Goal: Communication & Community: Answer question/provide support

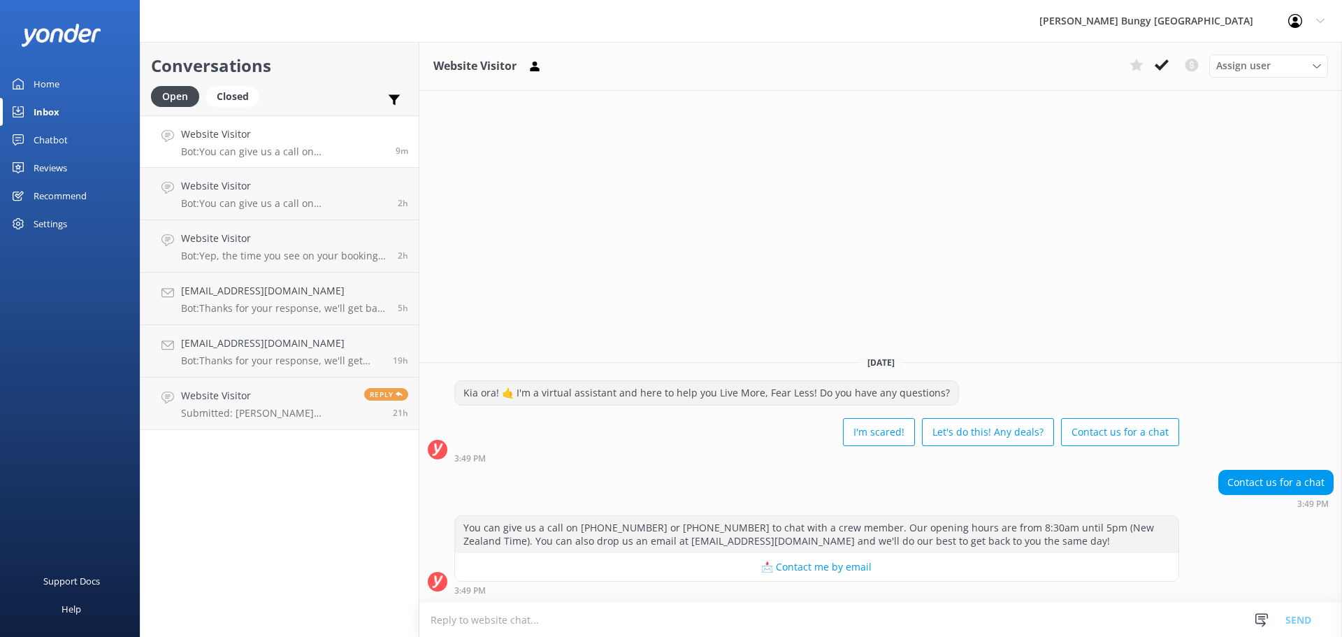
click at [1161, 67] on use at bounding box center [1161, 64] width 14 height 11
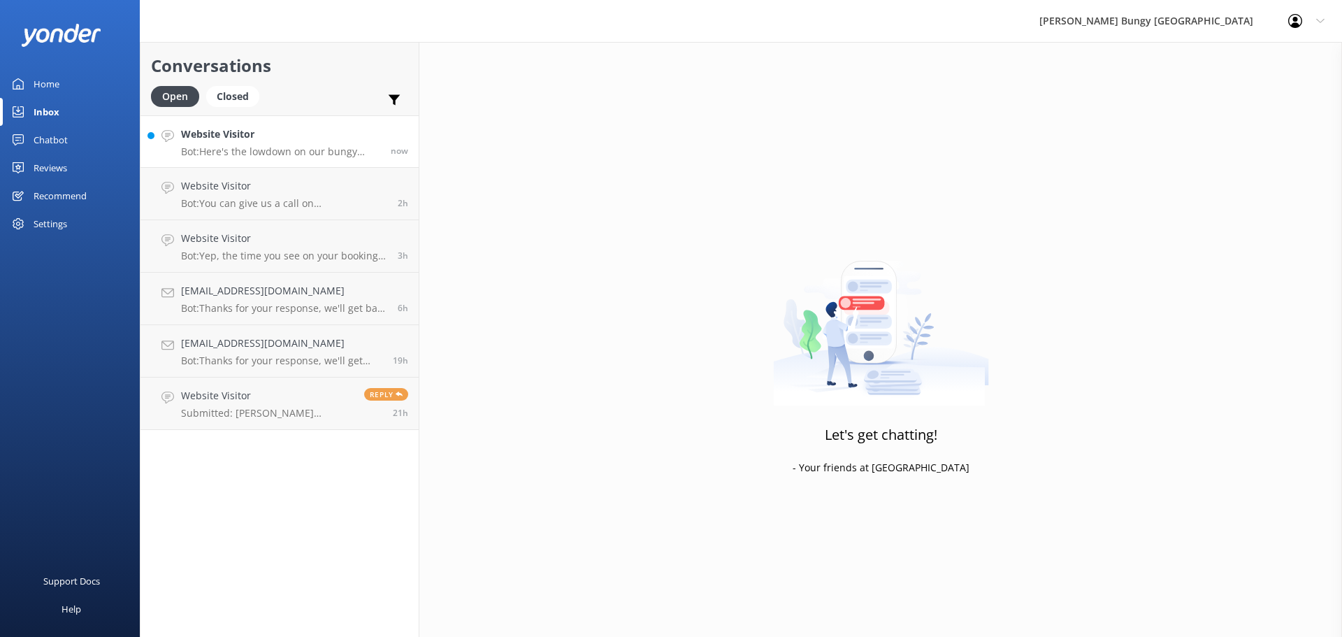
click at [319, 136] on h4 "Website Visitor" at bounding box center [280, 133] width 199 height 15
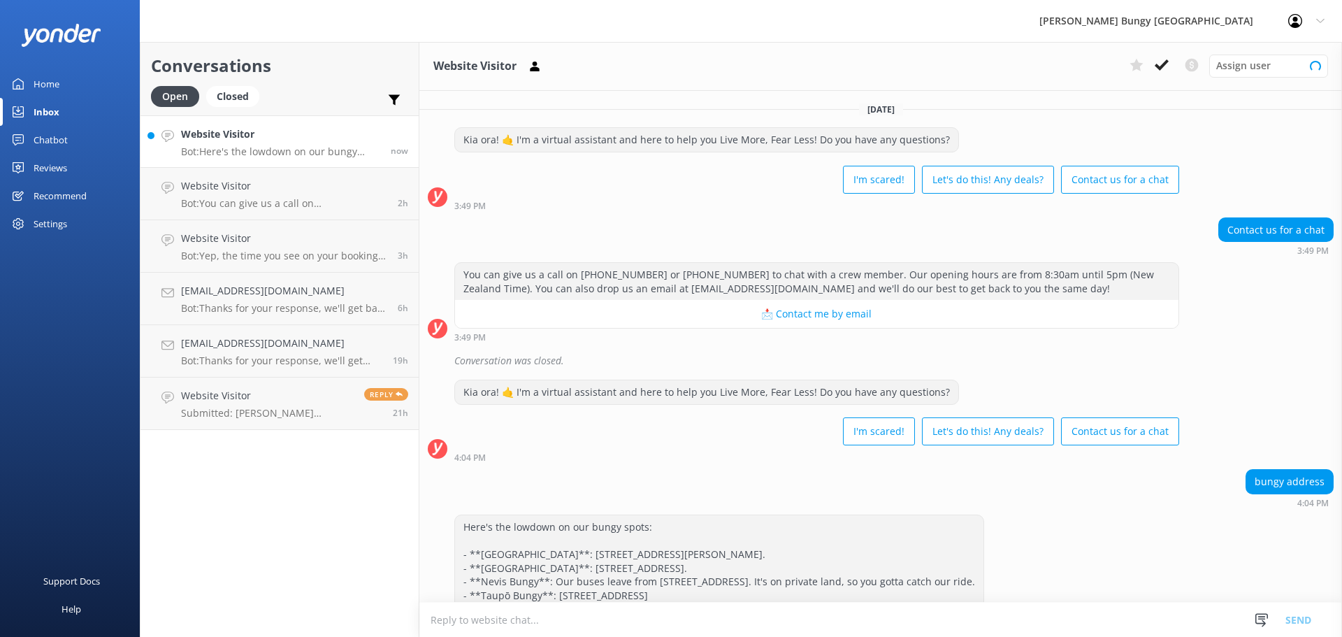
scroll to position [53, 0]
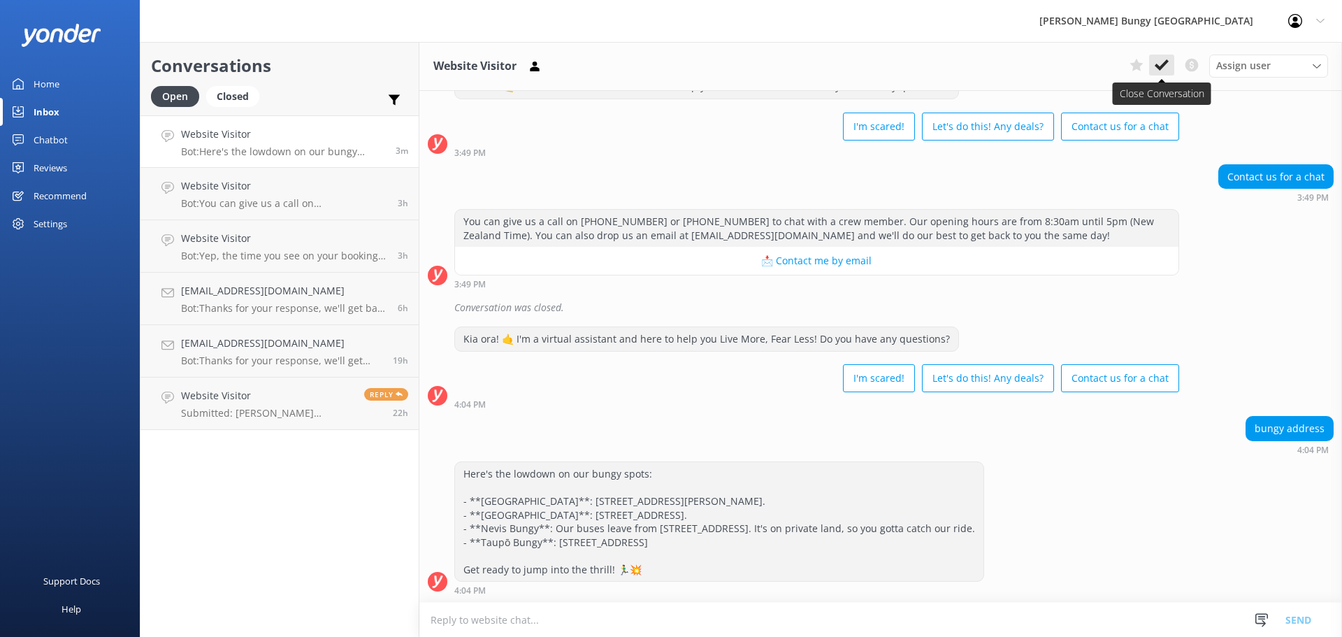
click at [1163, 63] on use at bounding box center [1161, 64] width 14 height 11
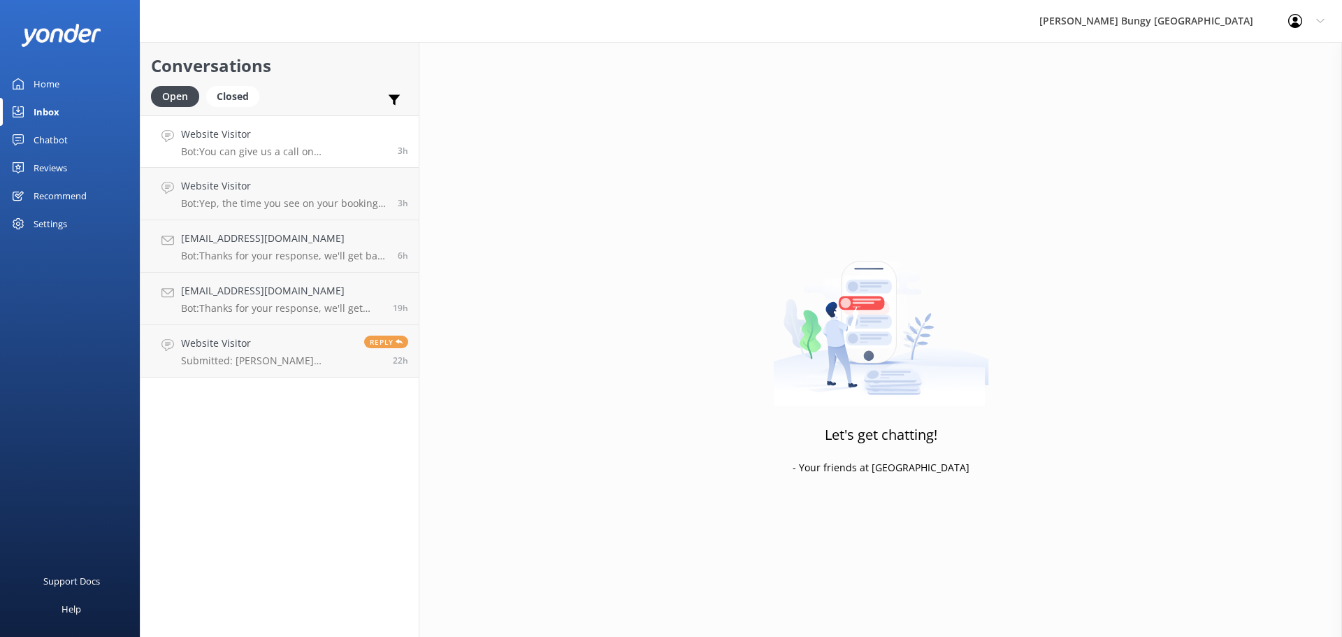
click at [384, 138] on h4 "Website Visitor" at bounding box center [284, 133] width 206 height 15
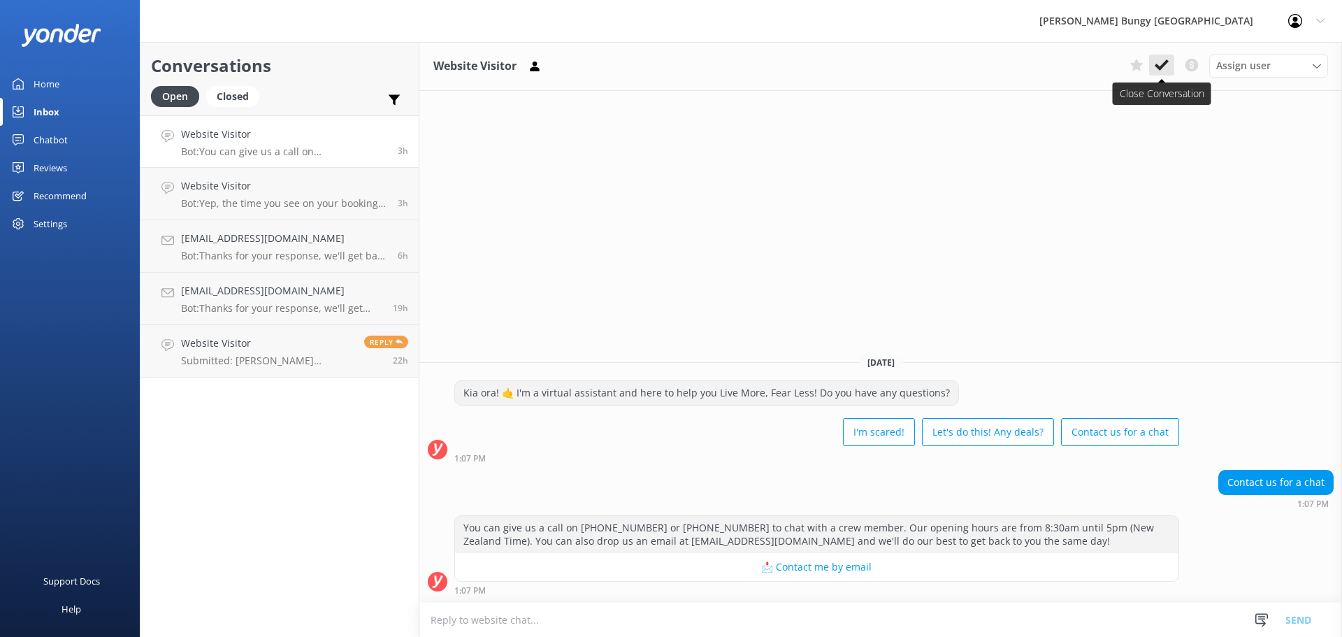
click at [1166, 60] on use at bounding box center [1161, 64] width 14 height 11
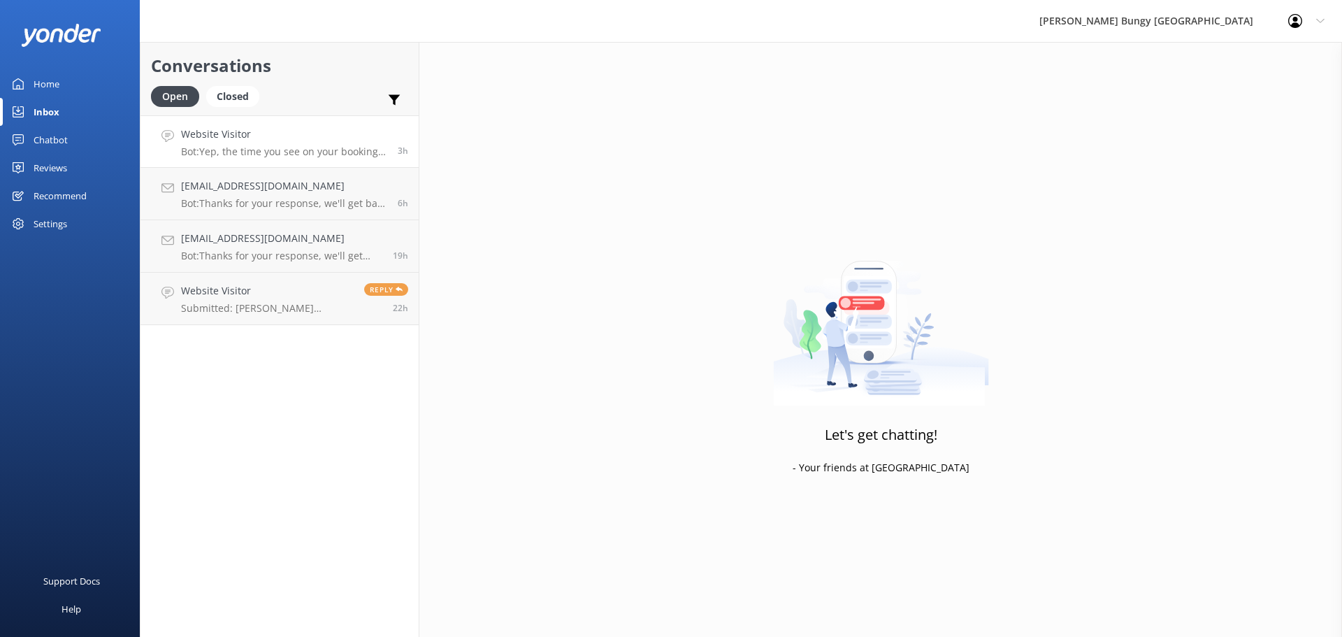
click at [323, 155] on p "Bot: Yep, the time you see on your booking is the bus departure time. Make sure…" at bounding box center [284, 151] width 206 height 13
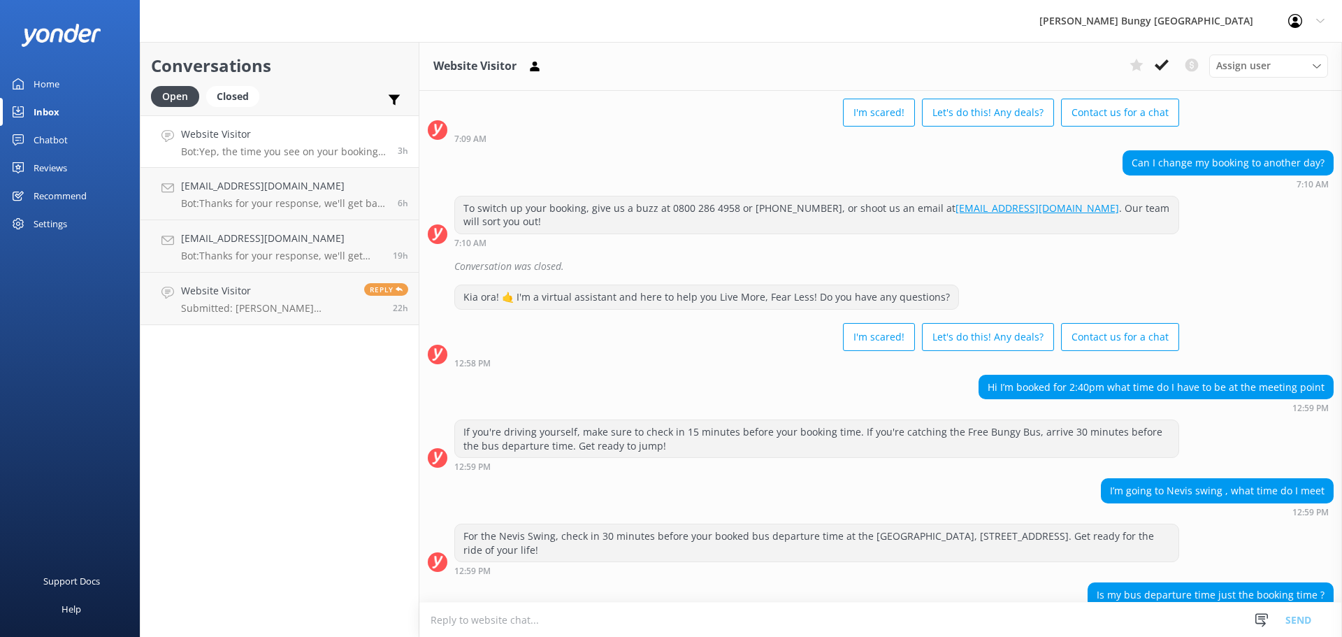
scroll to position [620, 0]
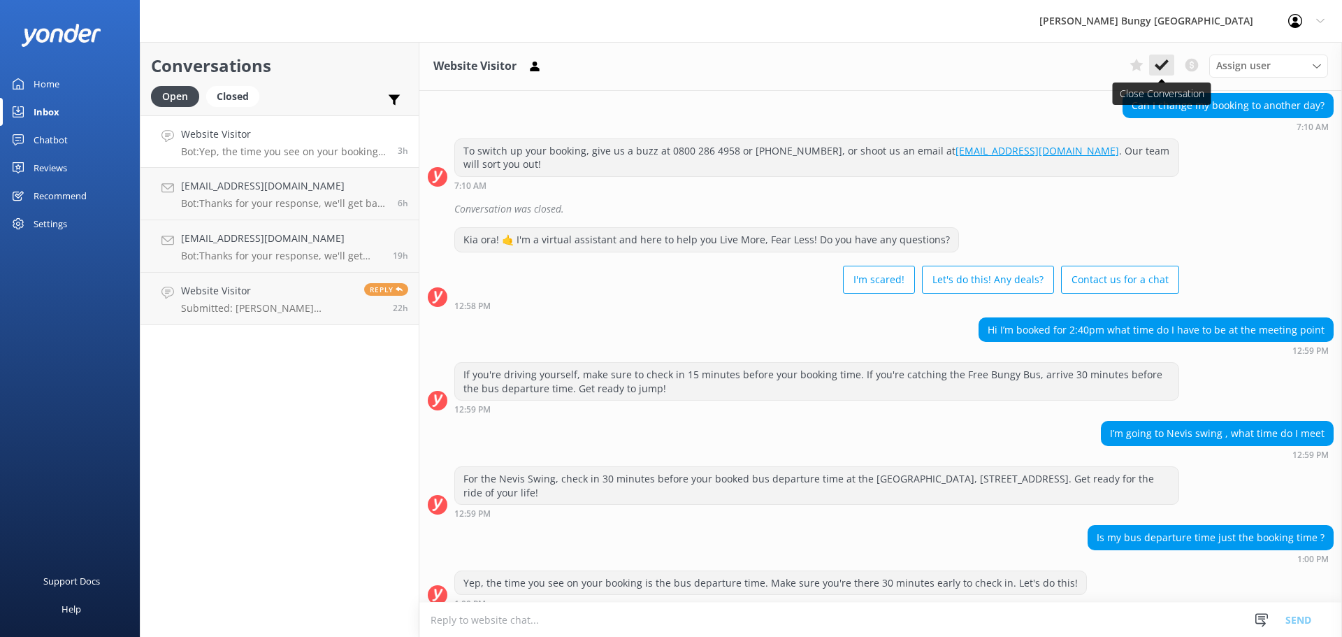
click at [1154, 54] on button at bounding box center [1161, 64] width 25 height 21
